Goal: Information Seeking & Learning: Learn about a topic

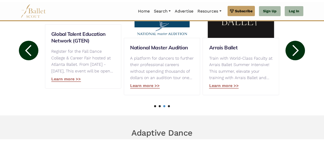
scroll to position [93, 0]
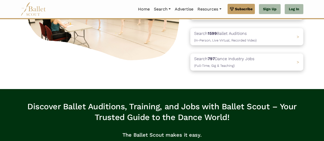
drag, startPoint x: 323, startPoint y: 28, endPoint x: 323, endPoint y: 24, distance: 4.3
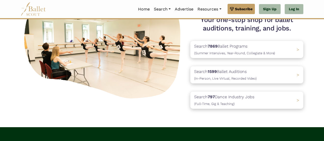
scroll to position [56, 0]
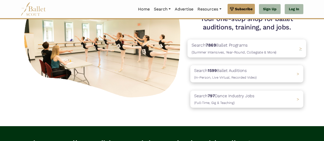
click at [279, 48] on div "Search 7869 Ballet Programs (Summer Intensives, Year-Round, Collegiate & More) >" at bounding box center [246, 48] width 119 height 18
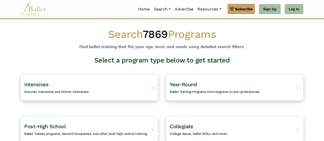
click at [102, 89] on div "Intensives Summer intensives and Winter intensives. >" at bounding box center [89, 88] width 137 height 26
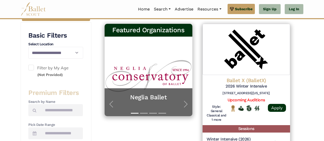
scroll to position [85, 0]
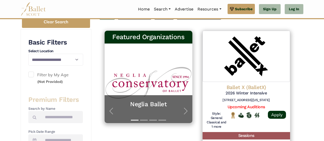
click at [33, 75] on span at bounding box center [31, 74] width 6 height 6
click at [240, 10] on span "Subscribe" at bounding box center [244, 9] width 18 height 6
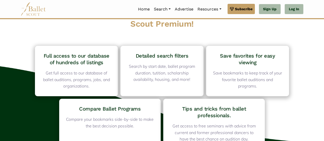
scroll to position [25, 0]
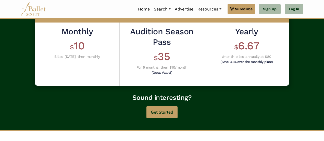
scroll to position [163, 0]
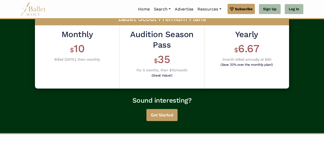
click at [159, 118] on button "Get Started" at bounding box center [161, 115] width 31 height 12
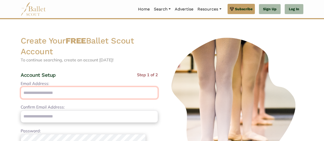
click at [75, 93] on input "Email Address:" at bounding box center [89, 92] width 137 height 12
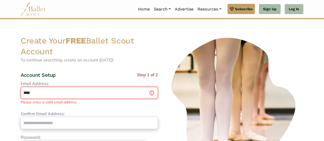
type input "**********"
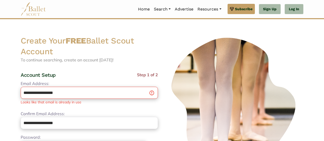
type input "**********"
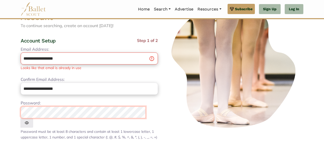
scroll to position [75, 0]
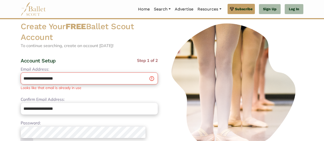
scroll to position [0, 0]
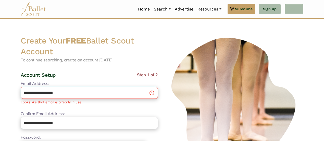
click at [298, 8] on link "Log In" at bounding box center [294, 9] width 19 height 10
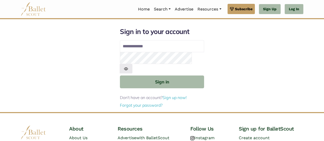
click at [139, 42] on input "Email address" at bounding box center [162, 46] width 84 height 12
type input "**********"
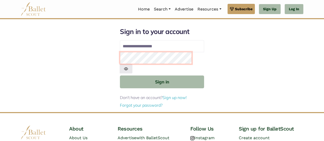
click at [120, 75] on button "Sign in" at bounding box center [162, 81] width 84 height 12
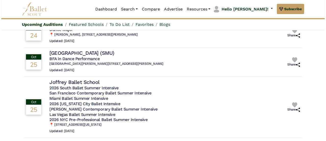
scroll to position [118, 0]
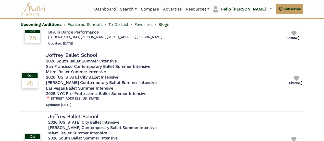
click at [87, 76] on h5 "2026 [US_STATE] City Ballet Intensive" at bounding box center [101, 76] width 111 height 5
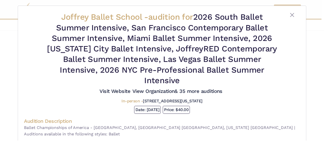
scroll to position [0, 0]
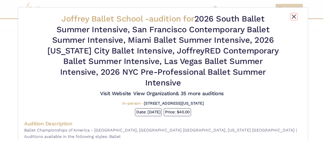
click at [292, 19] on button "Close" at bounding box center [294, 17] width 6 height 6
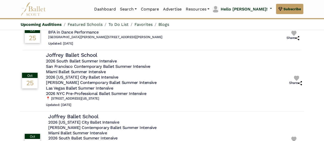
click at [82, 88] on h5 "Las Vegas Ballet Summer Intensive" at bounding box center [101, 87] width 111 height 5
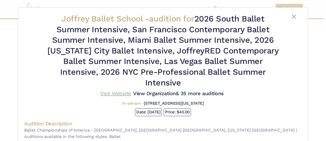
click at [108, 93] on link "Visit Website" at bounding box center [115, 93] width 31 height 6
drag, startPoint x: 323, startPoint y: 82, endPoint x: 325, endPoint y: 103, distance: 21.0
click at [325, 103] on div "Joffrey Ballet School - audition for 2026 South Ballet Summer Intensive, San Fr…" at bounding box center [163, 70] width 326 height 141
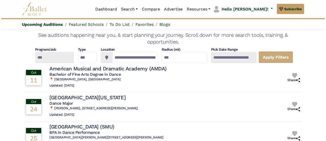
scroll to position [11, 0]
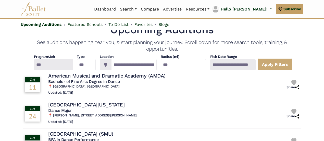
click at [58, 66] on div at bounding box center [53, 64] width 39 height 11
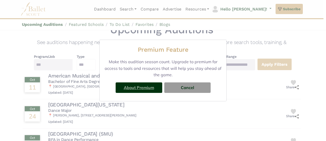
click at [153, 86] on link "About Premium" at bounding box center [139, 87] width 30 height 5
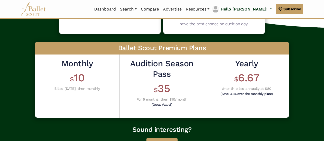
scroll to position [138, 0]
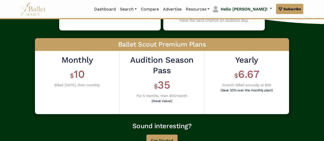
click at [322, 101] on html "Premium Feature Make this audition season count. Upgrade to premium for access …" at bounding box center [162, 46] width 324 height 368
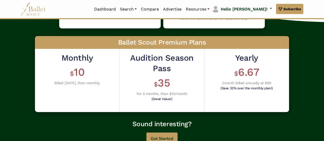
scroll to position [143, 0]
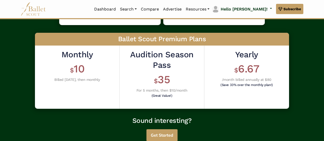
click at [158, 134] on button "Get Started" at bounding box center [161, 135] width 31 height 12
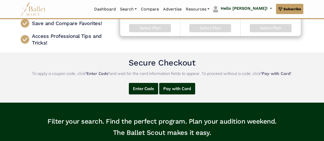
scroll to position [78, 0]
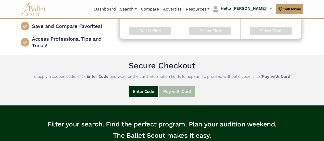
click at [185, 93] on button "Pay with Card" at bounding box center [177, 90] width 36 height 11
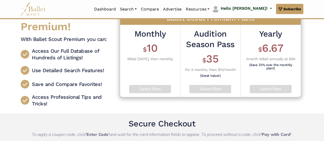
scroll to position [19, 0]
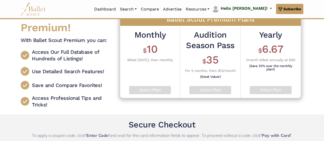
click at [211, 59] on h1 "$ 35" at bounding box center [210, 60] width 52 height 14
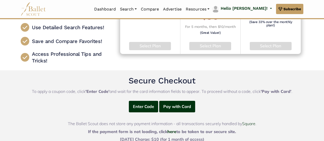
scroll to position [90, 0]
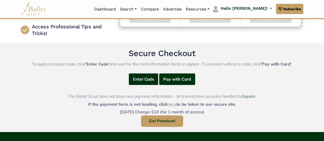
click at [171, 103] on link "here" at bounding box center [171, 103] width 9 height 5
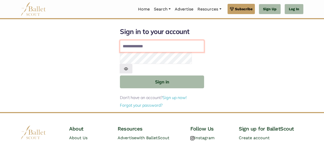
click at [129, 48] on input "Email address" at bounding box center [162, 46] width 84 height 12
type input "**********"
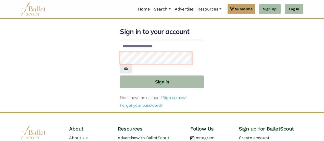
click at [120, 75] on button "Sign in" at bounding box center [162, 81] width 84 height 12
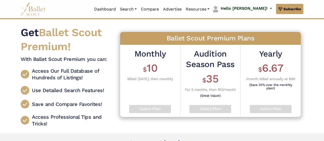
scroll to position [32, 0]
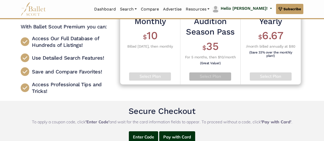
click at [209, 76] on p "Select Plan" at bounding box center [210, 76] width 34 height 7
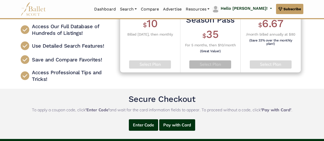
click at [206, 62] on p "Select Plan" at bounding box center [210, 64] width 34 height 7
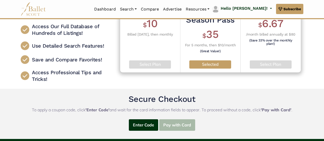
click at [171, 126] on button "Pay with Card" at bounding box center [177, 124] width 36 height 11
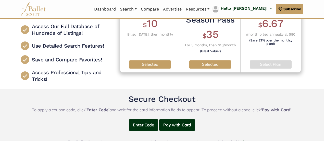
click at [210, 61] on p "Selected" at bounding box center [210, 64] width 34 height 7
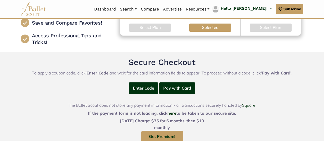
scroll to position [98, 0]
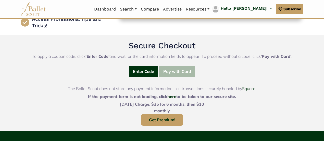
click at [171, 71] on button "Pay with Card" at bounding box center [177, 71] width 36 height 11
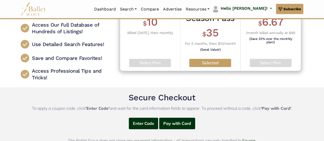
scroll to position [30, 0]
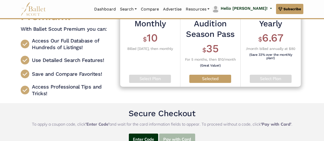
click at [175, 136] on button "Pay with Card" at bounding box center [177, 138] width 36 height 11
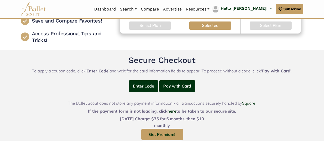
scroll to position [86, 0]
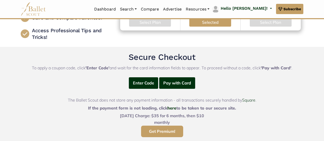
click at [162, 130] on button "Get Premium!" at bounding box center [162, 130] width 42 height 11
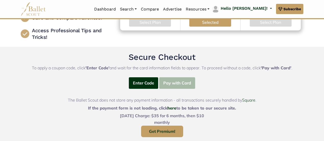
click at [179, 80] on button "Pay with Card" at bounding box center [177, 82] width 36 height 11
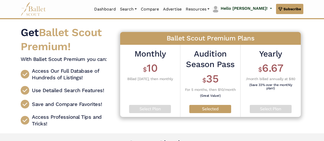
click at [207, 107] on p "Selected" at bounding box center [210, 108] width 34 height 7
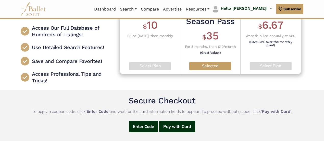
scroll to position [44, 0]
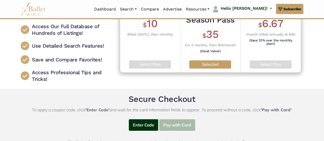
click at [177, 124] on button "Pay with Card" at bounding box center [177, 124] width 36 height 11
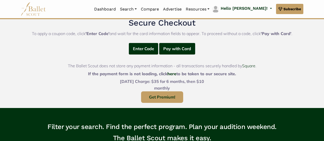
scroll to position [122, 0]
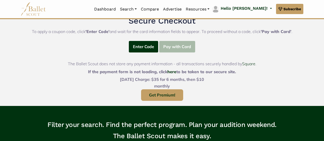
click at [178, 41] on button "Pay with Card" at bounding box center [177, 46] width 36 height 11
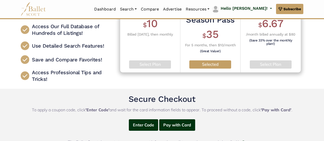
scroll to position [0, 0]
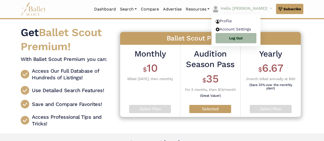
click at [251, 6] on p "Hello [PERSON_NAME]!" at bounding box center [244, 8] width 47 height 7
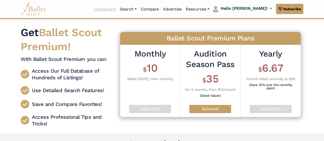
click at [118, 7] on link "Dashboard" at bounding box center [105, 9] width 26 height 11
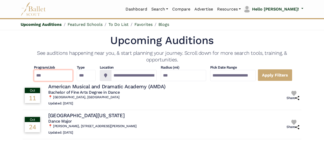
click at [54, 75] on select "**********" at bounding box center [53, 75] width 39 height 11
drag, startPoint x: 54, startPoint y: 75, endPoint x: 42, endPoint y: 74, distance: 11.5
click at [42, 74] on select "**********" at bounding box center [53, 75] width 39 height 11
select select "*"
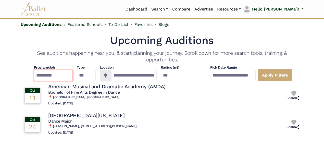
click at [34, 70] on select "**********" at bounding box center [53, 75] width 39 height 11
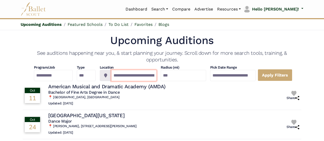
click at [135, 78] on input "**********" at bounding box center [133, 75] width 45 height 11
type input "*"
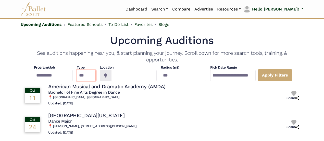
click at [82, 77] on select "*** ********* ******* ********" at bounding box center [86, 75] width 19 height 11
click at [84, 76] on select "*** ********* ******* ********" at bounding box center [86, 75] width 19 height 11
click at [283, 75] on link "Apply Filters" at bounding box center [275, 75] width 35 height 12
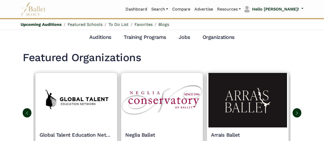
scroll to position [176, 0]
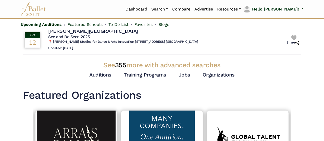
click at [121, 65] on span "355" at bounding box center [120, 65] width 11 height 8
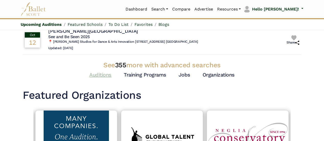
click at [98, 73] on link "Auditions" at bounding box center [100, 74] width 22 height 6
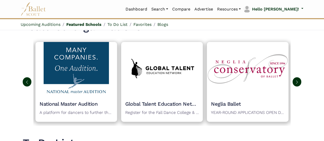
scroll to position [275, 0]
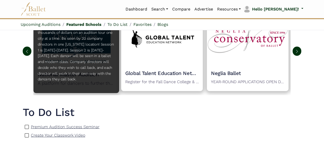
click at [70, 69] on p "A platform for dancers to further their professional careers without spending t…" at bounding box center [76, 51] width 77 height 66
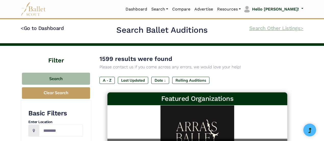
click at [263, 30] on link "Search Other Listings >" at bounding box center [276, 28] width 54 height 6
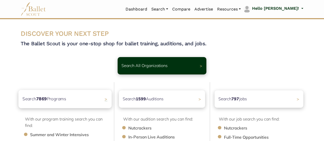
scroll to position [37, 0]
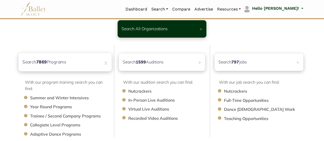
click at [57, 61] on p "Search 7869 Programs" at bounding box center [44, 61] width 44 height 7
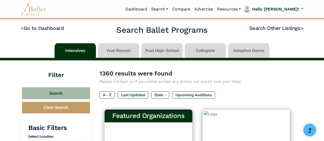
scroll to position [80, 0]
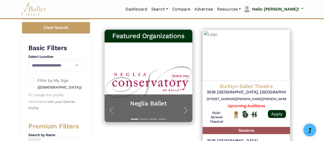
click at [30, 80] on span at bounding box center [31, 80] width 6 height 6
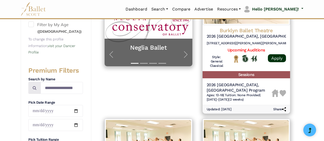
scroll to position [225, 0]
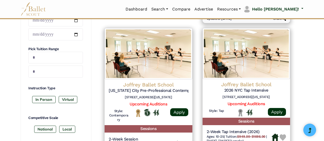
drag, startPoint x: 326, startPoint y: 21, endPoint x: 326, endPoint y: 37, distance: 16.1
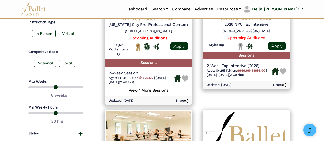
scroll to position [300, 0]
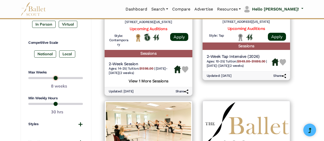
drag, startPoint x: 81, startPoint y: 78, endPoint x: 56, endPoint y: 78, distance: 25.3
click at [56, 78] on input "range" at bounding box center [55, 78] width 55 height 6
drag, startPoint x: 55, startPoint y: 78, endPoint x: 50, endPoint y: 78, distance: 4.8
type input "*"
click at [50, 78] on input "range" at bounding box center [55, 78] width 55 height 6
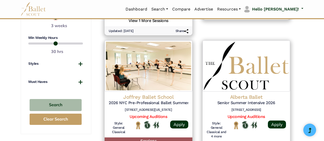
scroll to position [365, 0]
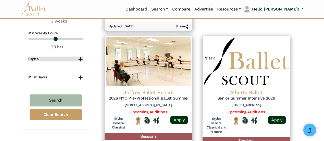
click at [80, 57] on button "Styles" at bounding box center [55, 58] width 55 height 5
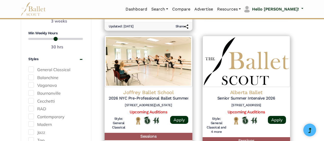
click at [33, 67] on span at bounding box center [31, 69] width 6 height 6
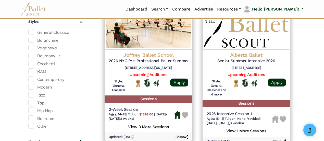
scroll to position [399, 0]
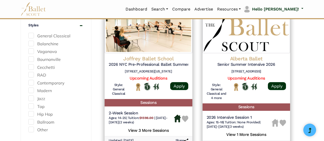
click at [31, 72] on span at bounding box center [31, 75] width 6 height 6
click at [34, 42] on label "Balanchine" at bounding box center [55, 44] width 55 height 7
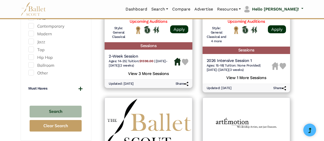
scroll to position [474, 0]
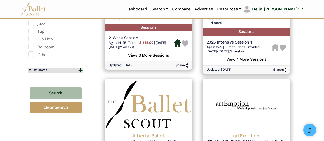
click at [77, 67] on button "Must Haves" at bounding box center [55, 69] width 55 height 5
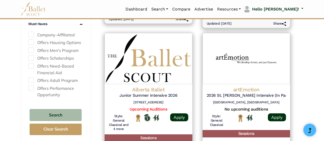
scroll to position [535, 0]
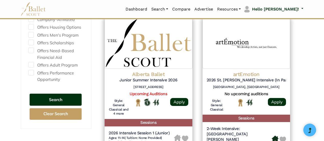
click at [58, 96] on button "Search" at bounding box center [56, 99] width 52 height 12
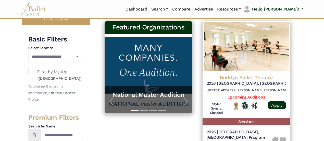
scroll to position [102, 0]
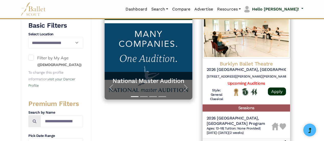
type input "*"
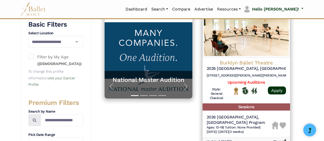
click at [32, 56] on span at bounding box center [31, 57] width 6 height 6
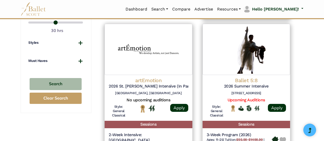
scroll to position [388, 0]
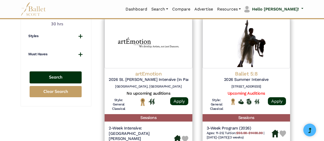
click at [54, 74] on button "Search" at bounding box center [56, 77] width 52 height 12
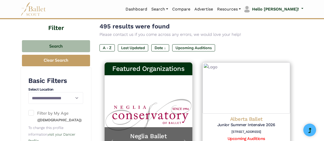
scroll to position [48, 0]
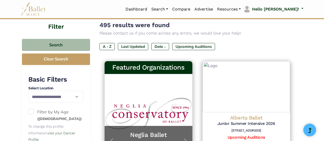
click at [29, 111] on span at bounding box center [31, 111] width 6 height 6
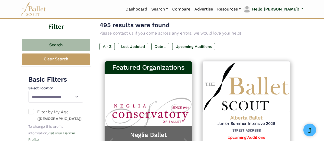
scroll to position [100, 0]
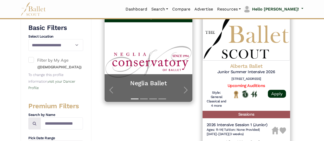
type input "*"
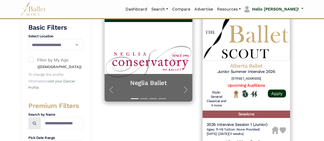
drag, startPoint x: 324, startPoint y: 20, endPoint x: 326, endPoint y: 32, distance: 13.0
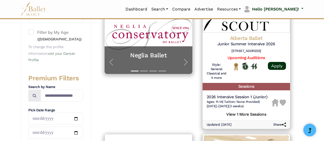
scroll to position [146, 0]
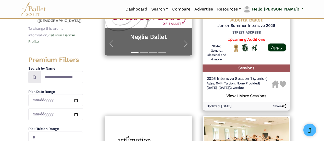
drag, startPoint x: 230, startPoint y: 84, endPoint x: 192, endPoint y: 83, distance: 38.3
click at [192, 83] on div "Featured Organizations Neglia Ballet YEAR-ROUND APPLICATIONS OPEN Discover the …" at bounding box center [148, 37] width 98 height 152
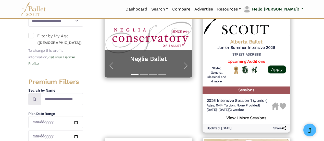
scroll to position [120, 0]
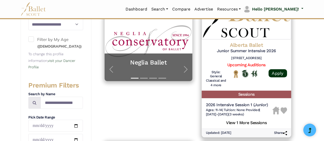
click at [284, 108] on img at bounding box center [283, 110] width 7 height 7
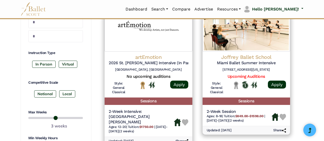
scroll to position [249, 0]
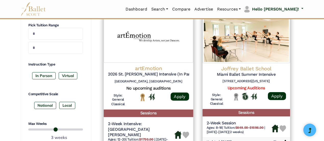
click at [185, 131] on img at bounding box center [185, 134] width 7 height 7
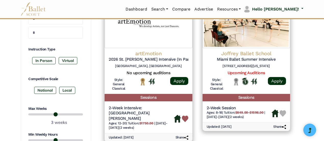
scroll to position [267, 0]
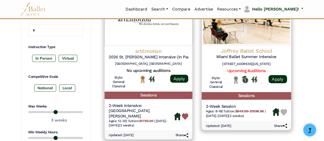
click at [283, 111] on img at bounding box center [283, 111] width 7 height 7
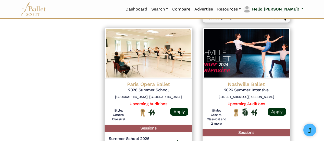
scroll to position [534, 0]
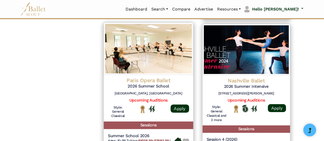
click at [186, 138] on img at bounding box center [185, 141] width 7 height 7
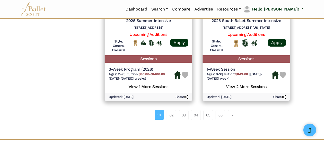
scroll to position [758, 0]
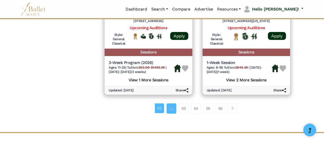
click at [170, 103] on link "02" at bounding box center [172, 108] width 10 height 10
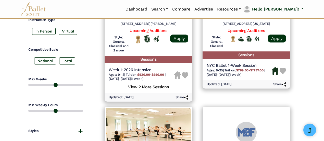
scroll to position [321, 0]
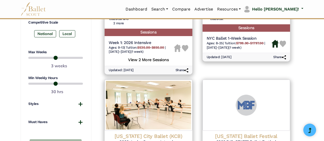
drag, startPoint x: 326, startPoint y: 34, endPoint x: 326, endPoint y: 22, distance: 11.7
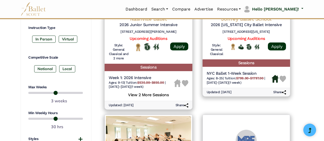
scroll to position [296, 0]
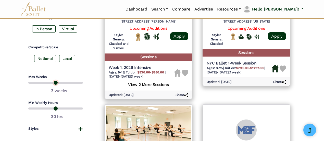
drag, startPoint x: 50, startPoint y: 80, endPoint x: 85, endPoint y: 83, distance: 35.9
click at [83, 83] on input "range" at bounding box center [55, 82] width 55 height 6
type input "*"
drag, startPoint x: 67, startPoint y: 107, endPoint x: 25, endPoint y: 109, distance: 42.1
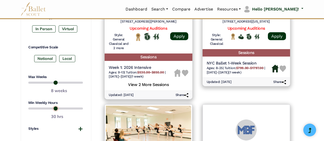
click at [28, 109] on input "range" at bounding box center [55, 108] width 55 height 6
drag, startPoint x: 30, startPoint y: 107, endPoint x: 43, endPoint y: 107, distance: 13.3
click at [43, 107] on input "range" at bounding box center [55, 108] width 55 height 6
drag, startPoint x: 43, startPoint y: 107, endPoint x: 53, endPoint y: 107, distance: 10.2
click at [53, 107] on input "range" at bounding box center [55, 108] width 55 height 6
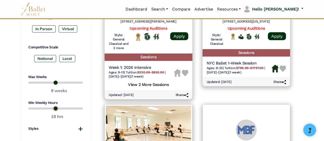
drag, startPoint x: 53, startPoint y: 107, endPoint x: 58, endPoint y: 107, distance: 5.1
click at [58, 107] on input "range" at bounding box center [55, 108] width 55 height 6
click at [56, 107] on input "range" at bounding box center [55, 108] width 55 height 6
type input "**"
click at [55, 107] on input "range" at bounding box center [55, 108] width 55 height 6
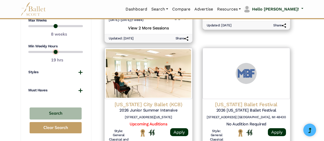
scroll to position [369, 0]
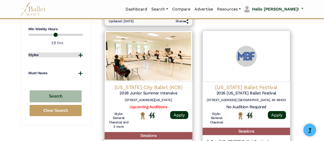
click at [68, 52] on button "Styles" at bounding box center [55, 54] width 55 height 5
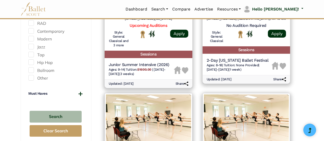
scroll to position [457, 0]
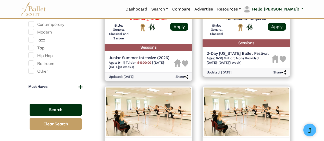
click at [63, 106] on button "Search" at bounding box center [56, 110] width 52 height 12
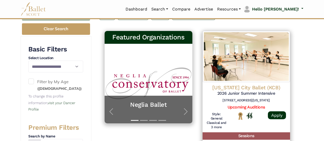
scroll to position [107, 0]
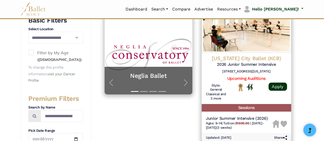
type input "**"
click at [284, 121] on img at bounding box center [283, 124] width 7 height 7
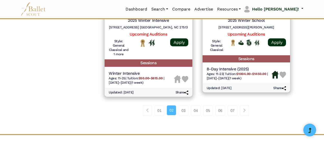
scroll to position [775, 0]
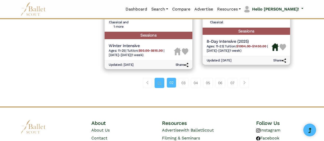
click at [158, 81] on link "01" at bounding box center [160, 83] width 10 height 10
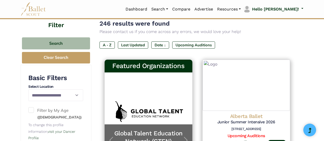
scroll to position [50, 0]
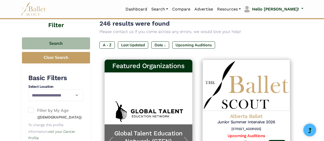
type input "**"
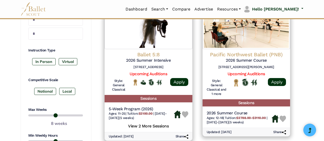
scroll to position [264, 0]
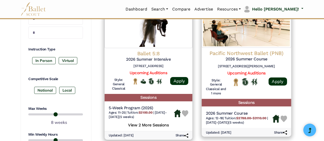
click at [283, 118] on img at bounding box center [283, 118] width 7 height 7
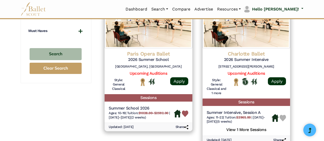
scroll to position [416, 0]
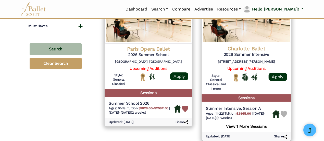
click at [284, 113] on img at bounding box center [283, 114] width 7 height 7
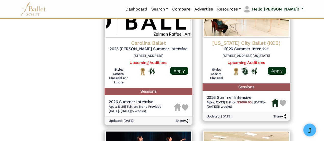
scroll to position [575, 0]
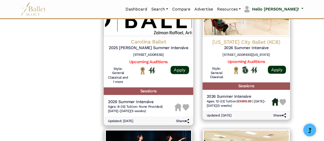
click at [185, 106] on img at bounding box center [185, 107] width 7 height 7
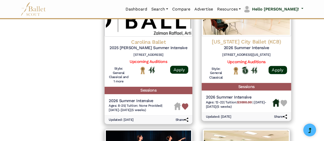
click at [282, 102] on img at bounding box center [283, 102] width 7 height 7
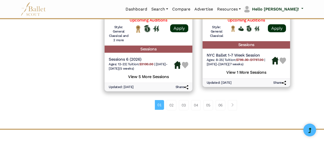
scroll to position [766, 0]
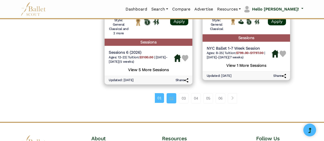
click at [171, 98] on link "02" at bounding box center [172, 98] width 10 height 10
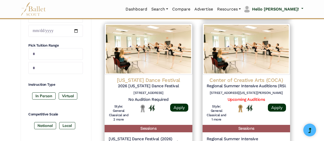
scroll to position [252, 0]
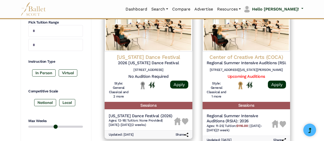
type input "**"
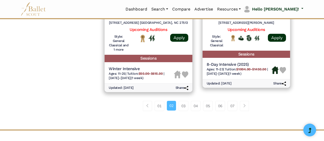
scroll to position [756, 0]
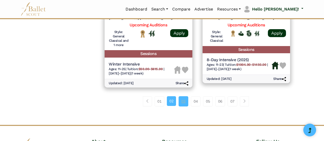
click at [184, 101] on link "03" at bounding box center [184, 101] width 10 height 10
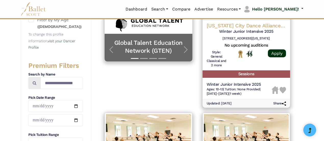
scroll to position [220, 0]
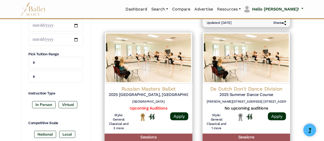
type input "**"
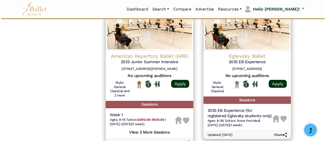
scroll to position [555, 0]
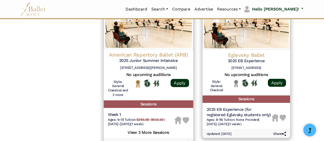
click at [187, 121] on div "Week 1 Ages: 9-11 | Tuition: $390.00-$930.00 | 6/30/25-7/3/25 (1 week)" at bounding box center [148, 120] width 81 height 16
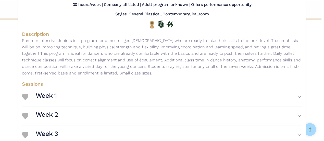
scroll to position [0, 0]
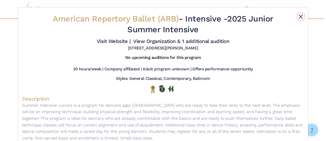
click at [299, 16] on button "Close" at bounding box center [301, 17] width 6 height 6
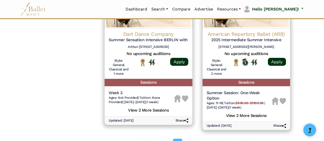
scroll to position [745, 0]
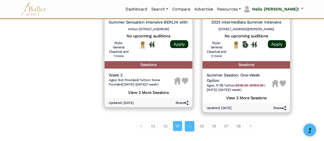
click at [189, 123] on link "04" at bounding box center [190, 126] width 10 height 10
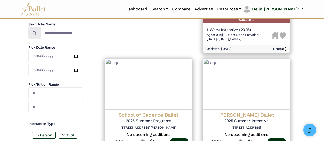
scroll to position [213, 0]
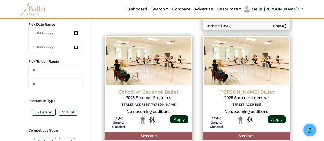
type input "**"
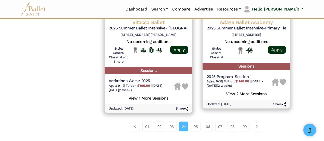
scroll to position [736, 0]
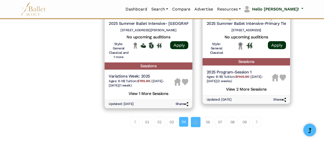
click at [197, 121] on link "05" at bounding box center [196, 122] width 10 height 10
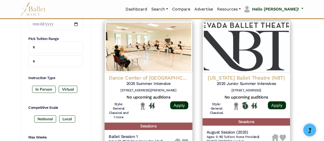
scroll to position [343, 0]
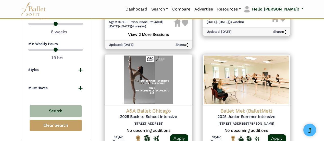
type input "**"
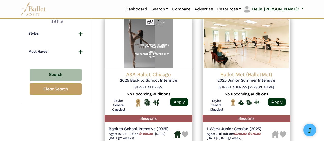
drag, startPoint x: 326, startPoint y: 44, endPoint x: 326, endPoint y: 82, distance: 38.8
click at [324, 82] on html "Loading... Please Wait Dashboard Organizations Programs Auditions" at bounding box center [162, 80] width 324 height 943
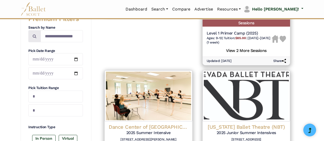
scroll to position [194, 0]
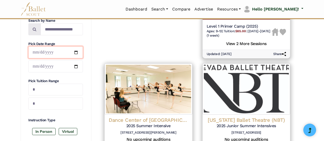
click at [75, 53] on input "date" at bounding box center [55, 52] width 55 height 12
type input "**********"
click at [76, 66] on input "date" at bounding box center [55, 66] width 55 height 12
type input "**********"
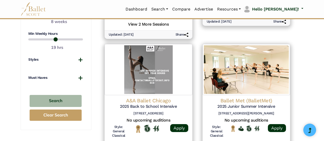
scroll to position [375, 0]
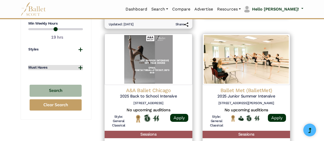
click at [79, 69] on button "Must Haves" at bounding box center [55, 67] width 55 height 5
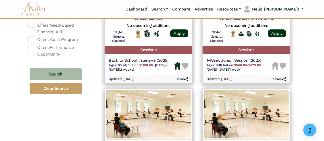
scroll to position [460, 0]
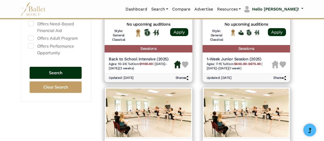
click at [63, 68] on button "Search" at bounding box center [56, 73] width 52 height 12
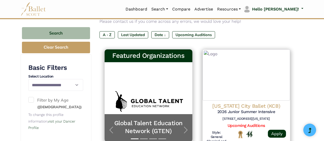
scroll to position [102, 0]
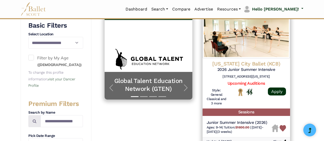
type input "**********"
type input "**"
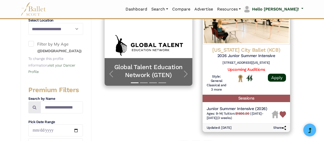
drag, startPoint x: 326, startPoint y: 63, endPoint x: 326, endPoint y: 77, distance: 13.8
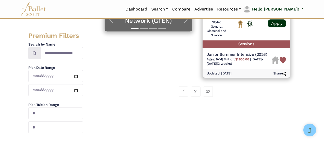
scroll to position [177, 0]
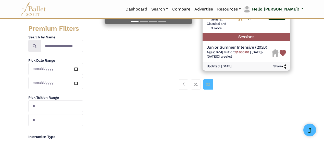
click at [208, 83] on link "02" at bounding box center [208, 84] width 10 height 10
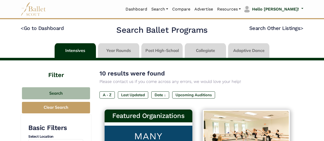
scroll to position [197, 0]
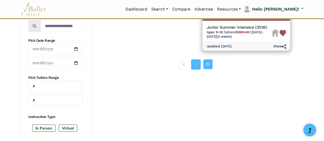
click at [197, 64] on link "01" at bounding box center [196, 64] width 10 height 10
type input "**********"
type input "**"
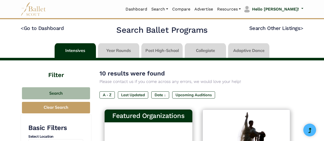
type input "**********"
type input "**"
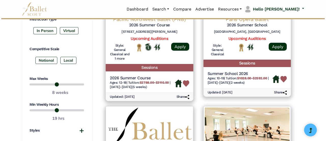
scroll to position [253, 0]
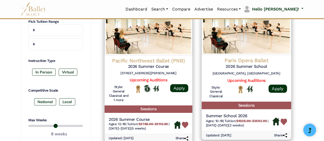
click at [240, 31] on img at bounding box center [245, 29] width 89 height 52
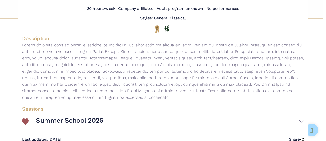
scroll to position [64, 0]
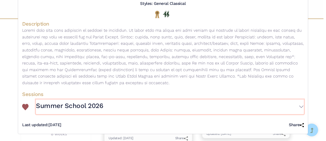
click at [301, 106] on button "Summer School 2026" at bounding box center [170, 106] width 268 height 15
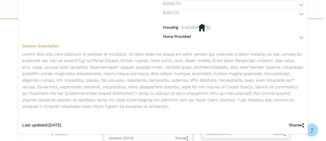
scroll to position [121, 0]
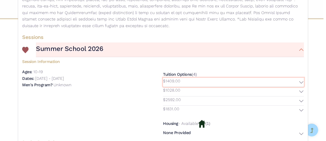
click at [300, 81] on button "$1409.00" at bounding box center [233, 82] width 141 height 9
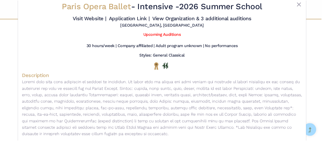
scroll to position [12, 0]
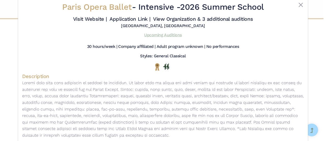
click at [159, 36] on link "Upcoming Auditions" at bounding box center [162, 34] width 37 height 5
click at [299, 5] on button "Close" at bounding box center [301, 5] width 6 height 6
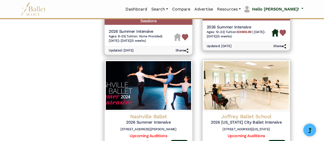
scroll to position [755, 0]
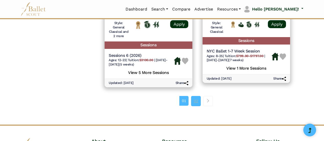
click at [199, 102] on link "02" at bounding box center [196, 101] width 10 height 10
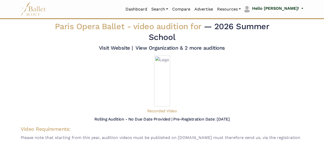
scroll to position [29, 0]
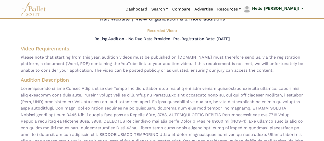
click at [324, 33] on html "Loading... Please Wait Dashboard Organizations Programs Auditions" at bounding box center [162, 131] width 324 height 321
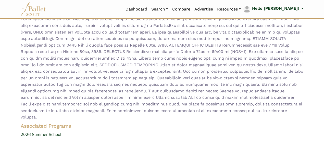
scroll to position [0, 0]
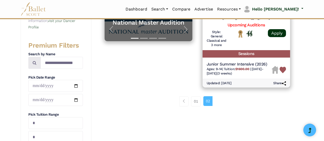
scroll to position [50, 0]
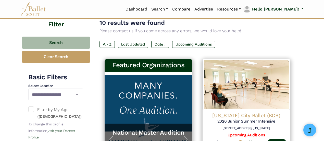
type input "**********"
type input "**"
click at [55, 95] on select "**********" at bounding box center [55, 94] width 55 height 12
select select "**"
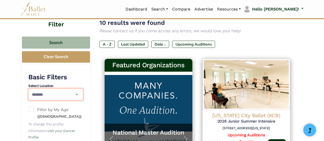
click at [28, 88] on select "**********" at bounding box center [55, 94] width 55 height 12
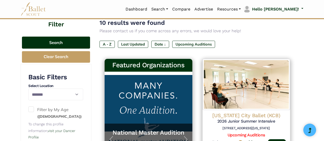
click at [74, 40] on button "Search" at bounding box center [56, 42] width 68 height 12
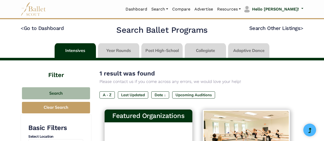
select select "**"
type input "**********"
type input "**"
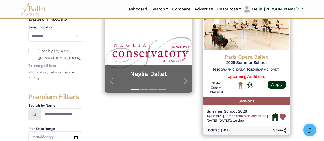
scroll to position [107, 0]
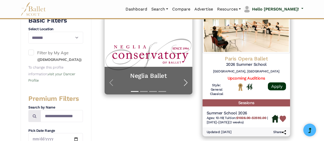
click at [186, 82] on span "button" at bounding box center [186, 82] width 8 height 8
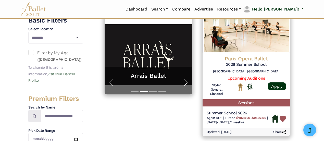
click at [186, 82] on span "button" at bounding box center [186, 82] width 8 height 8
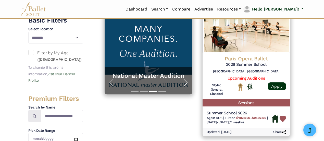
click at [186, 82] on span "button" at bounding box center [186, 82] width 8 height 8
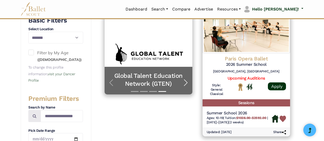
click at [186, 82] on span "button" at bounding box center [186, 82] width 8 height 8
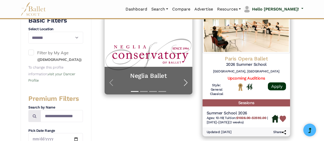
click at [186, 82] on span "button" at bounding box center [186, 82] width 8 height 8
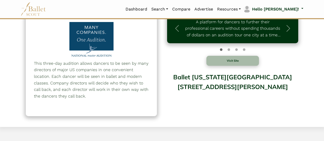
scroll to position [10, 0]
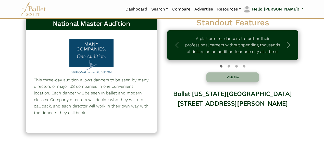
click at [77, 58] on div at bounding box center [91, 57] width 53 height 37
